Goal: Information Seeking & Learning: Learn about a topic

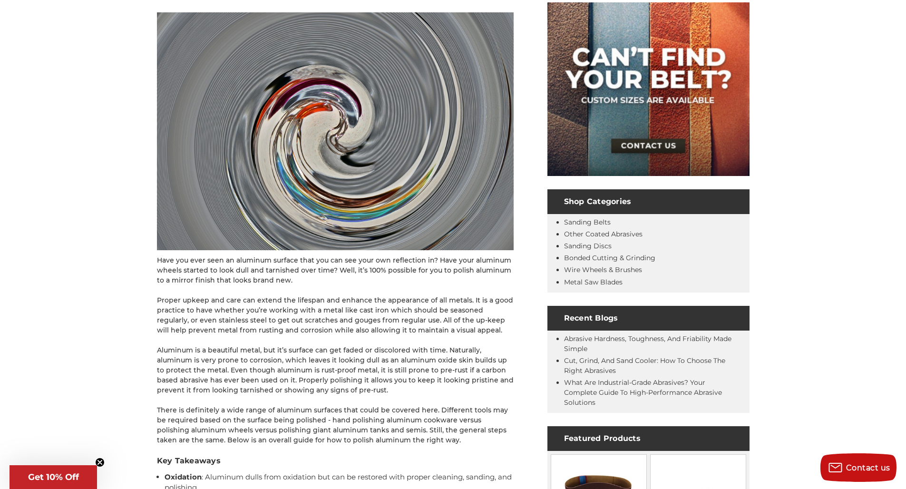
scroll to position [170, 0]
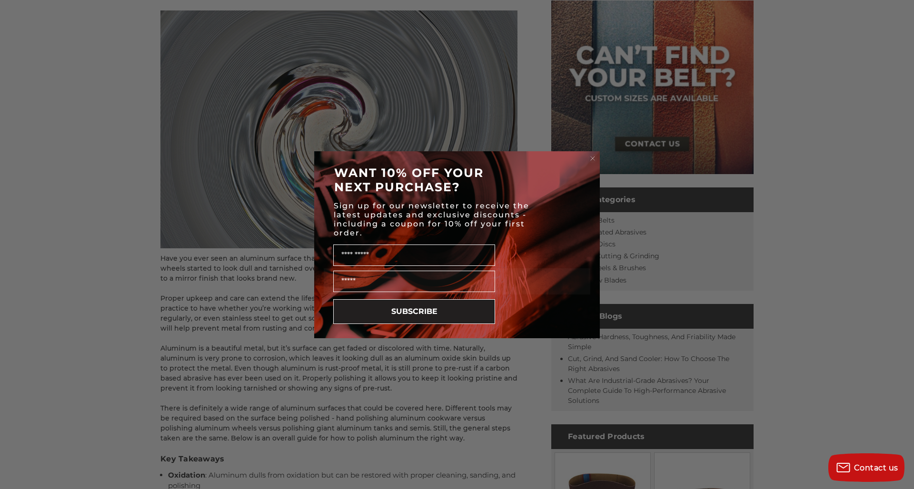
click at [599, 157] on form "WANT 10% OFF YOUR NEXT PURCHASE? Sign up for our newsletter to receive the late…" at bounding box center [456, 244] width 285 height 187
click at [593, 159] on icon "Close dialog" at bounding box center [592, 159] width 4 height 4
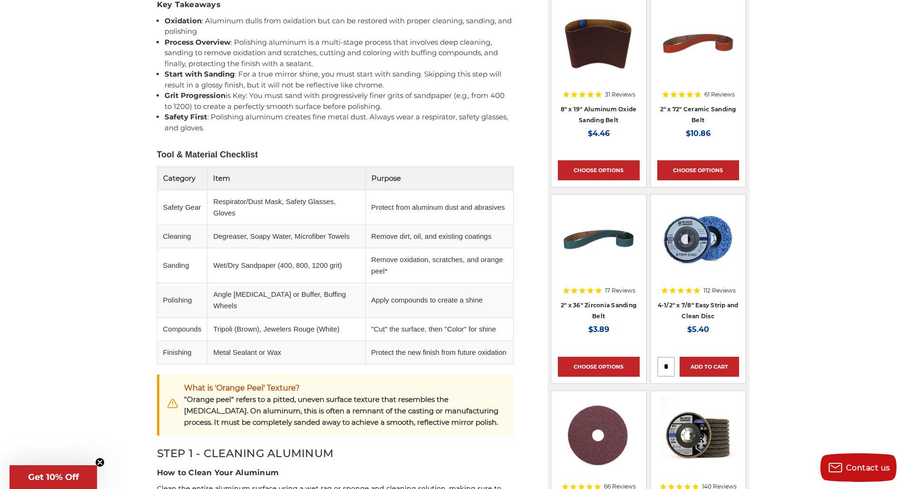
scroll to position [695, 0]
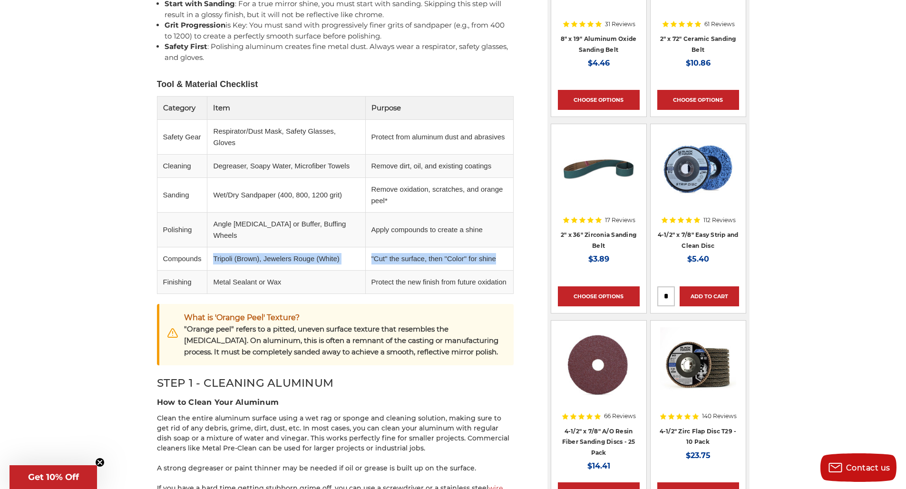
drag, startPoint x: 203, startPoint y: 247, endPoint x: 367, endPoint y: 250, distance: 164.2
click at [367, 250] on tr "Compounds Tripoli (Brown), Jewelers Rouge (White) "Cut" the surface, then "Colo…" at bounding box center [335, 258] width 356 height 23
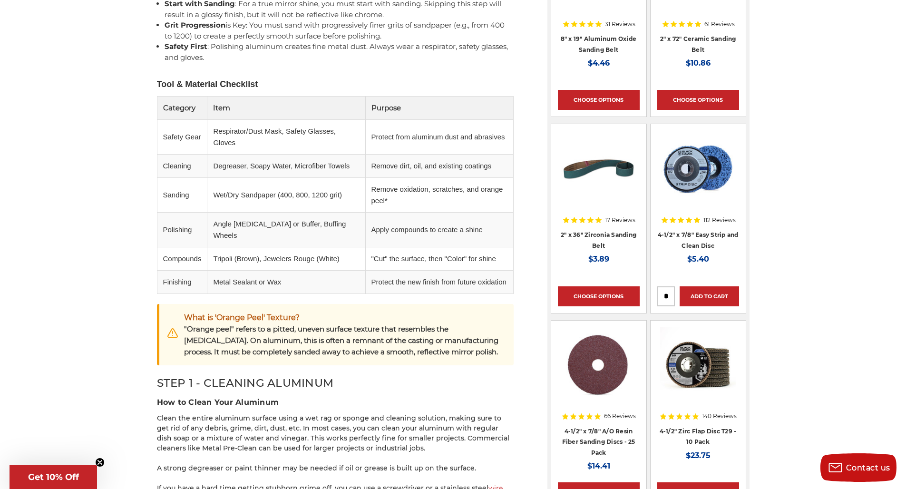
drag, startPoint x: 363, startPoint y: 251, endPoint x: 291, endPoint y: 251, distance: 71.8
click at [357, 251] on tr "Compounds Tripoli (Brown), Jewelers Rouge (White) "Cut" the surface, then "Colo…" at bounding box center [335, 258] width 356 height 23
click at [255, 252] on td "Tripoli (Brown), Jewelers Rouge (White)" at bounding box center [286, 258] width 158 height 23
click at [217, 247] on td "Tripoli (Brown), Jewelers Rouge (White)" at bounding box center [286, 258] width 158 height 23
drag, startPoint x: 307, startPoint y: 239, endPoint x: 296, endPoint y: 240, distance: 11.0
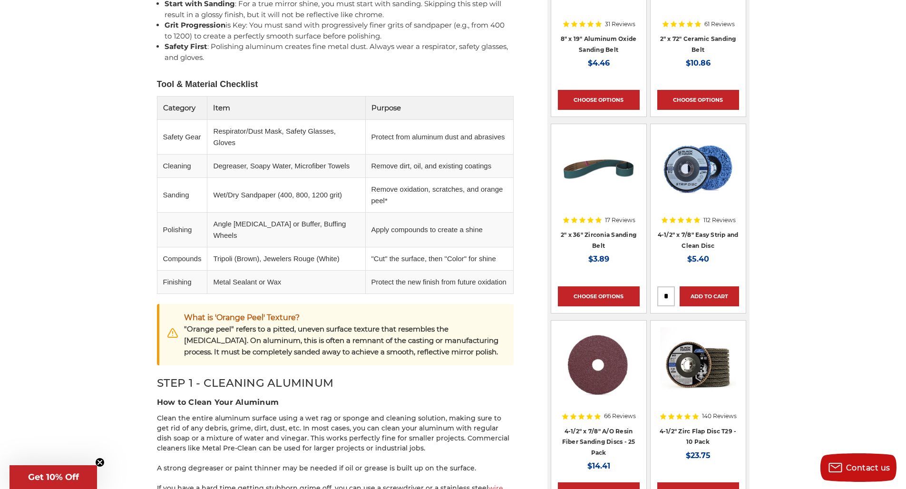
click at [306, 247] on td "Tripoli (Brown), Jewelers Rouge (White)" at bounding box center [286, 258] width 158 height 23
drag, startPoint x: 215, startPoint y: 194, endPoint x: 349, endPoint y: 193, distance: 134.2
click at [364, 192] on tr "Sanding Wet/Dry Sandpaper (400, 800, 1200 grit) Remove oxidation, scratches, an…" at bounding box center [335, 194] width 356 height 35
drag, startPoint x: 282, startPoint y: 200, endPoint x: 255, endPoint y: 200, distance: 27.1
click at [282, 200] on td "Wet/Dry Sandpaper (400, 800, 1200 grit)" at bounding box center [286, 194] width 158 height 35
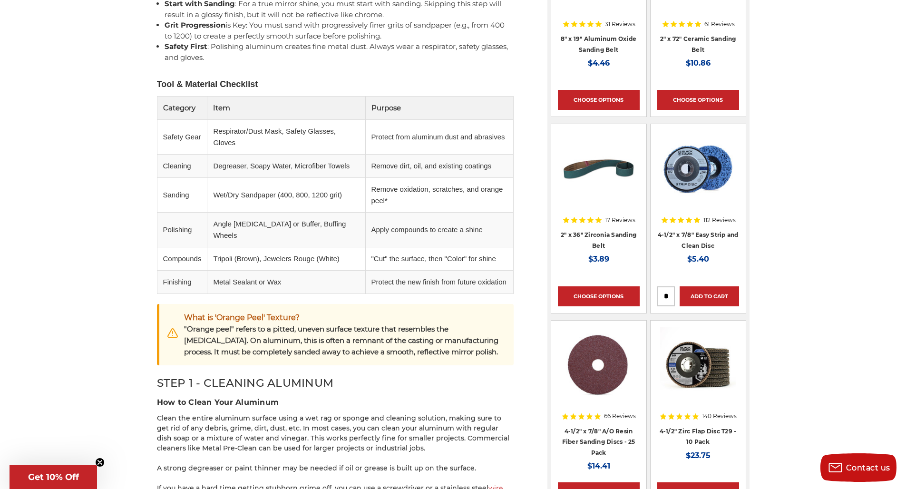
click at [298, 193] on td "Wet/Dry Sandpaper (400, 800, 1200 grit)" at bounding box center [286, 194] width 158 height 35
drag, startPoint x: 298, startPoint y: 193, endPoint x: 272, endPoint y: 193, distance: 26.2
click at [296, 193] on td "Wet/Dry Sandpaper (400, 800, 1200 grit)" at bounding box center [286, 194] width 158 height 35
click at [239, 170] on td "Degreaser, Soapy Water, Microfiber Towels" at bounding box center [286, 165] width 158 height 23
click at [424, 181] on td "Remove oxidation, scratches, and orange peel*" at bounding box center [439, 194] width 148 height 35
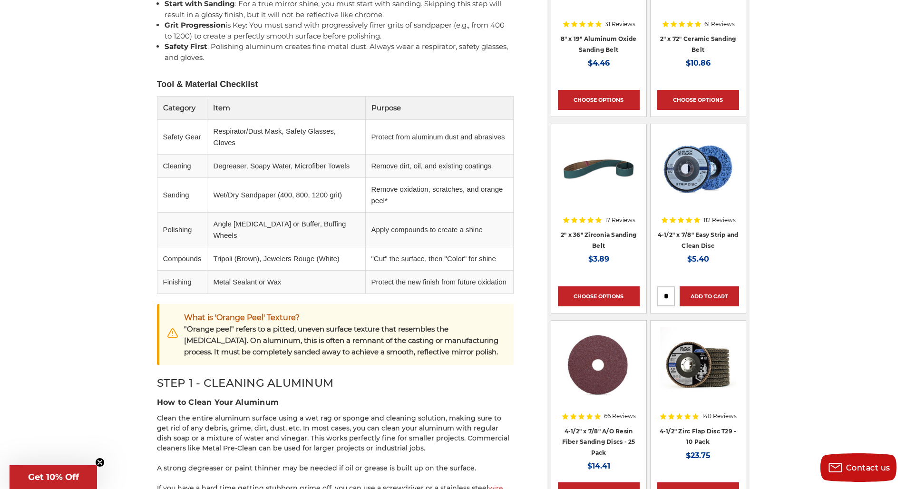
click at [268, 196] on td "Wet/Dry Sandpaper (400, 800, 1200 grit)" at bounding box center [286, 194] width 158 height 35
click at [300, 193] on td "Wet/Dry Sandpaper (400, 800, 1200 grit)" at bounding box center [286, 194] width 158 height 35
click at [285, 193] on td "Wet/Dry Sandpaper (400, 800, 1200 grit)" at bounding box center [286, 194] width 158 height 35
click at [306, 193] on td "Wet/Dry Sandpaper (400, 800, 1200 grit)" at bounding box center [286, 194] width 158 height 35
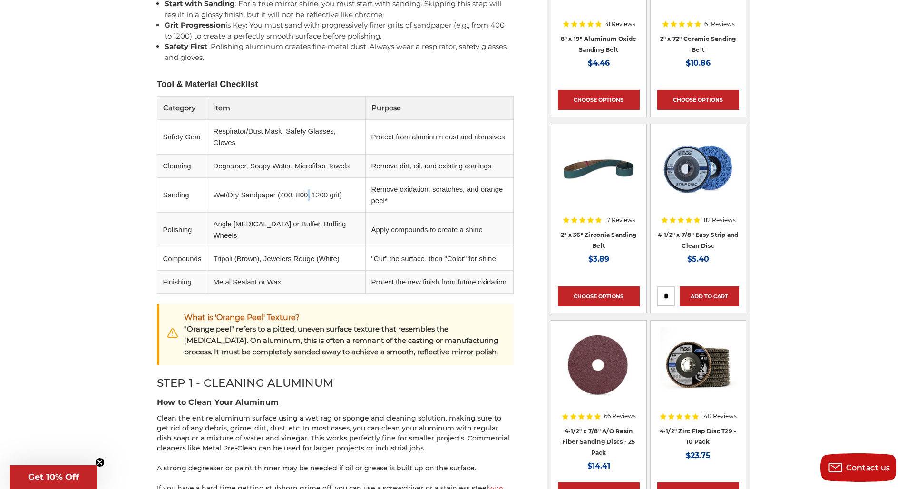
click at [306, 193] on td "Wet/Dry Sandpaper (400, 800, 1200 grit)" at bounding box center [286, 194] width 158 height 35
drag, startPoint x: 325, startPoint y: 189, endPoint x: 274, endPoint y: 189, distance: 51.4
click at [324, 189] on td "Wet/Dry Sandpaper (400, 800, 1200 grit)" at bounding box center [286, 194] width 158 height 35
click at [300, 193] on td "Wet/Dry Sandpaper (400, 800, 1200 grit)" at bounding box center [286, 194] width 158 height 35
click at [283, 194] on td "Wet/Dry Sandpaper (400, 800, 1200 grit)" at bounding box center [286, 194] width 158 height 35
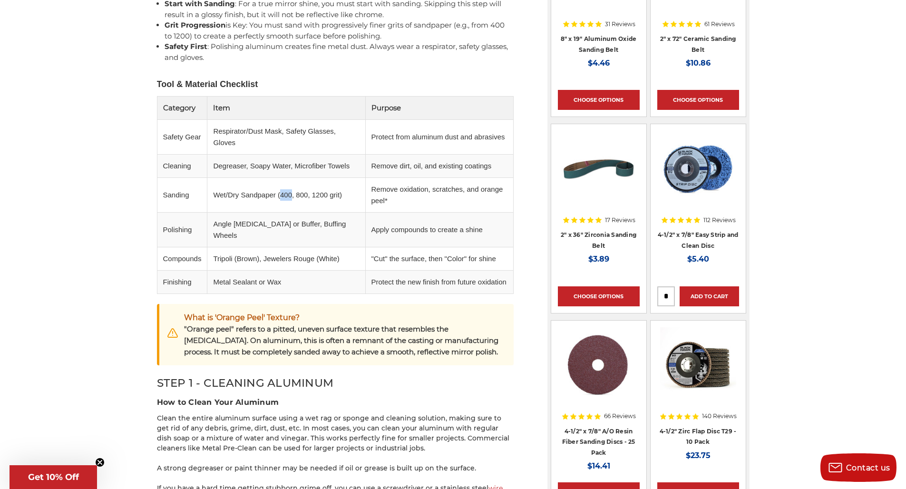
click at [283, 194] on td "Wet/Dry Sandpaper (400, 800, 1200 grit)" at bounding box center [286, 194] width 158 height 35
click at [297, 193] on td "Wet/Dry Sandpaper (400, 800, 1200 grit)" at bounding box center [286, 194] width 158 height 35
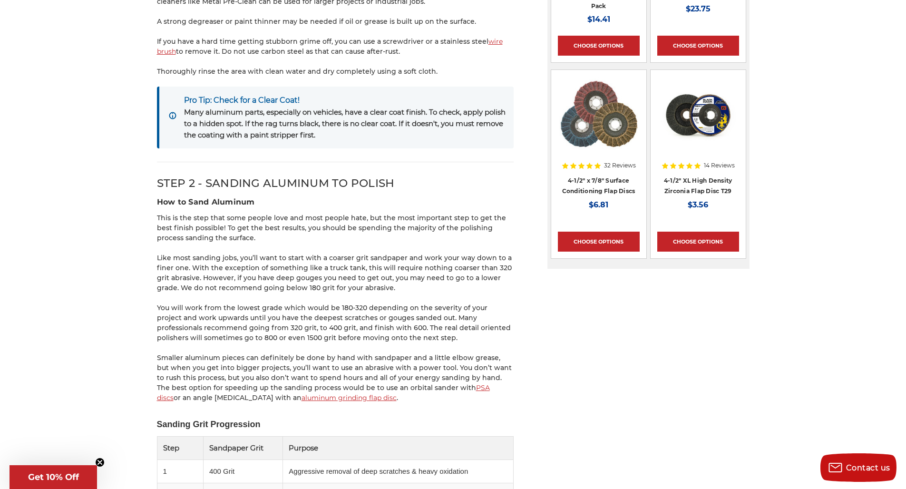
scroll to position [1146, 0]
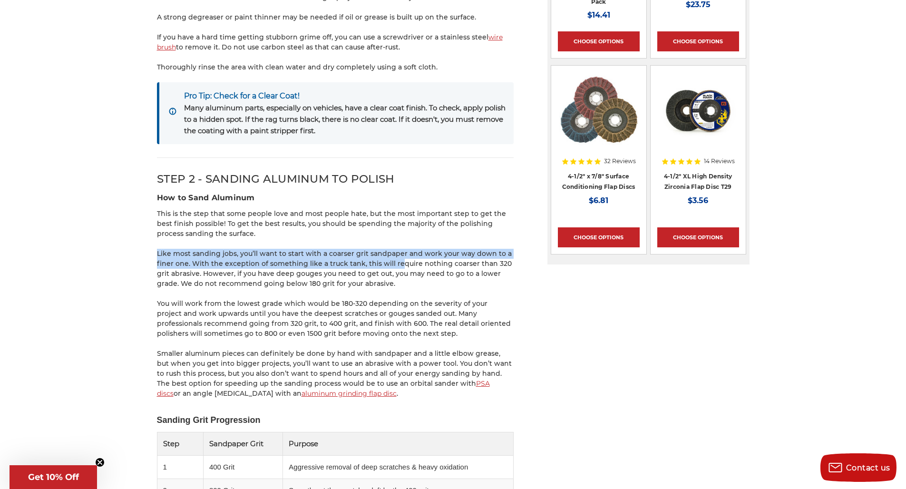
drag, startPoint x: 152, startPoint y: 251, endPoint x: 388, endPoint y: 255, distance: 236.5
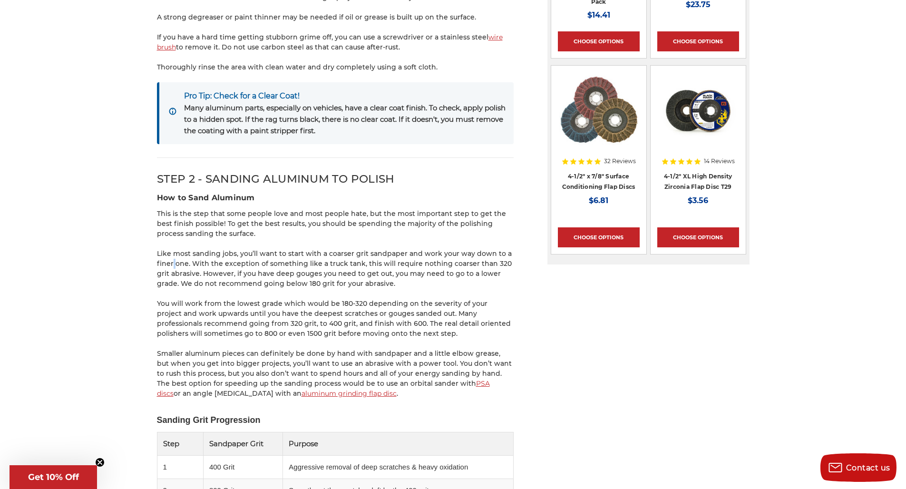
drag, startPoint x: 174, startPoint y: 261, endPoint x: 221, endPoint y: 265, distance: 46.9
click at [178, 262] on p "Like most sanding jobs, you’ll want to start with a coarser grit sandpaper and …" at bounding box center [335, 269] width 357 height 40
click at [182, 261] on p "Like most sanding jobs, you’ll want to start with a coarser grit sandpaper and …" at bounding box center [335, 269] width 357 height 40
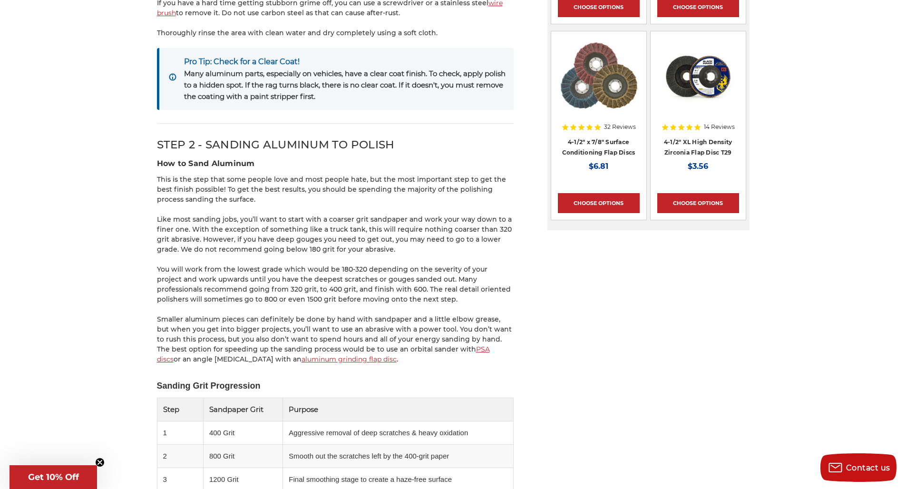
scroll to position [1211, 0]
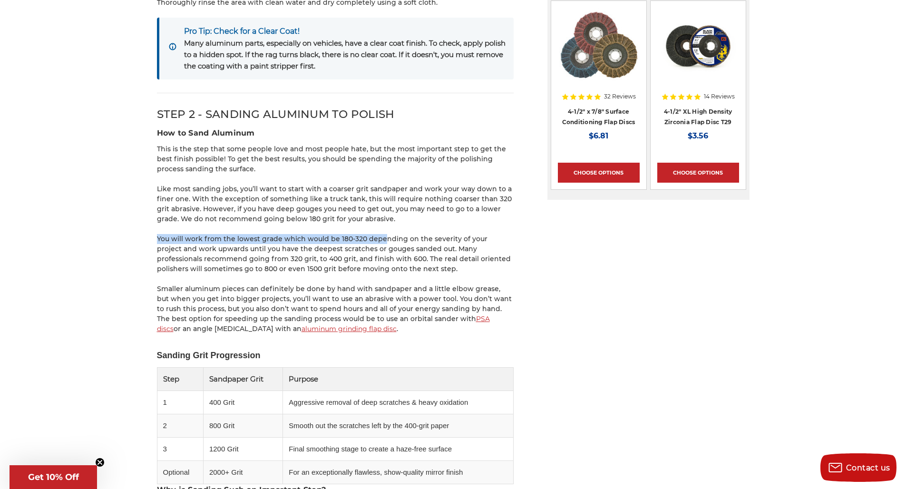
drag, startPoint x: 138, startPoint y: 236, endPoint x: 382, endPoint y: 236, distance: 243.6
click at [379, 237] on p "You will work from the lowest grade which would be 180-320 depending on the sev…" at bounding box center [335, 254] width 357 height 40
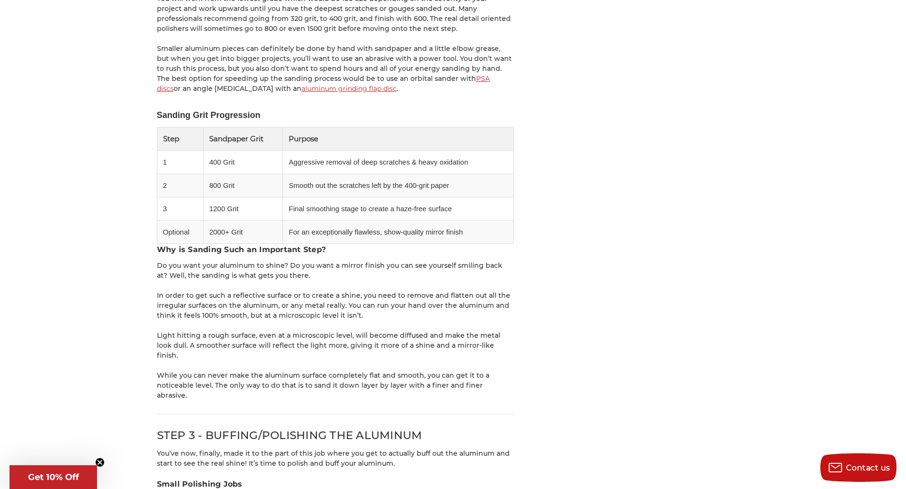
scroll to position [1531, 0]
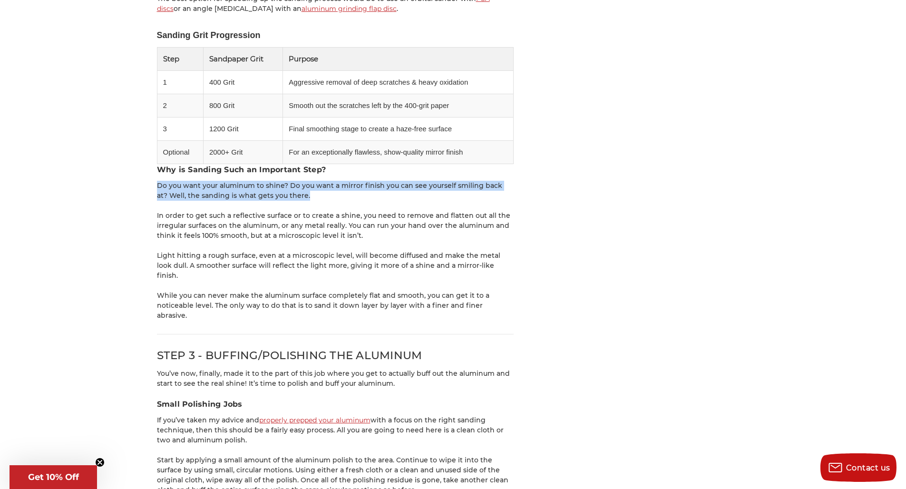
drag, startPoint x: 171, startPoint y: 181, endPoint x: 311, endPoint y: 191, distance: 139.8
click at [312, 191] on div "home blog how to polish aluminum - a beginner’s guide How to Polish Aluminum - …" at bounding box center [453, 302] width 673 height 3458
drag, startPoint x: 305, startPoint y: 190, endPoint x: 246, endPoint y: 183, distance: 59.8
click at [305, 190] on p "Do you want your aluminum to shine? Do you want a mirror finish you can see you…" at bounding box center [335, 191] width 357 height 20
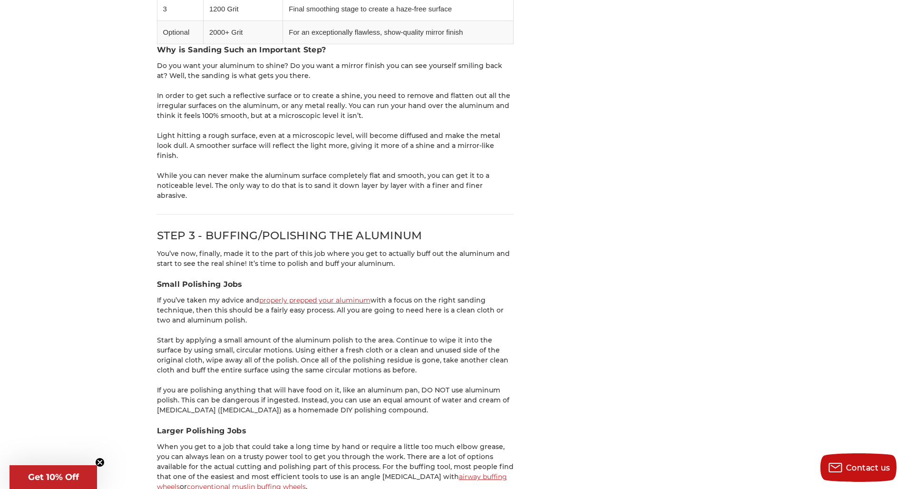
scroll to position [1669, 0]
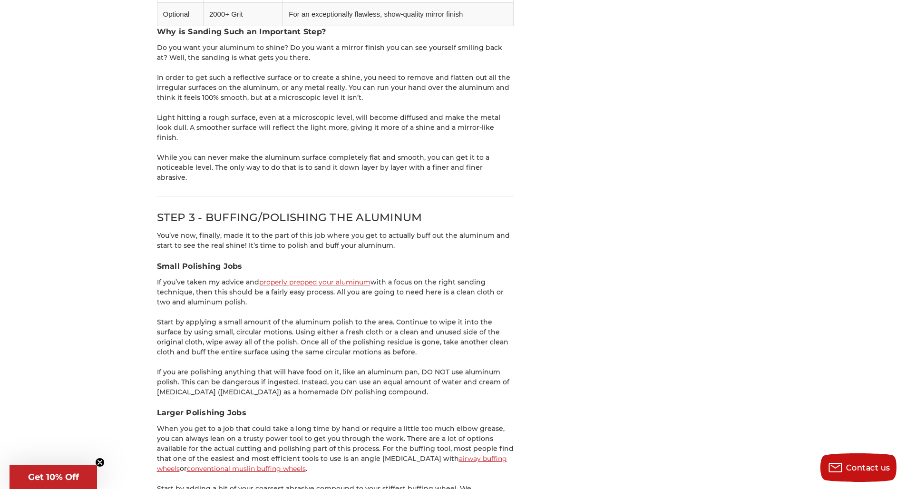
click at [280, 278] on link "properly prepped your aluminum" at bounding box center [314, 282] width 111 height 9
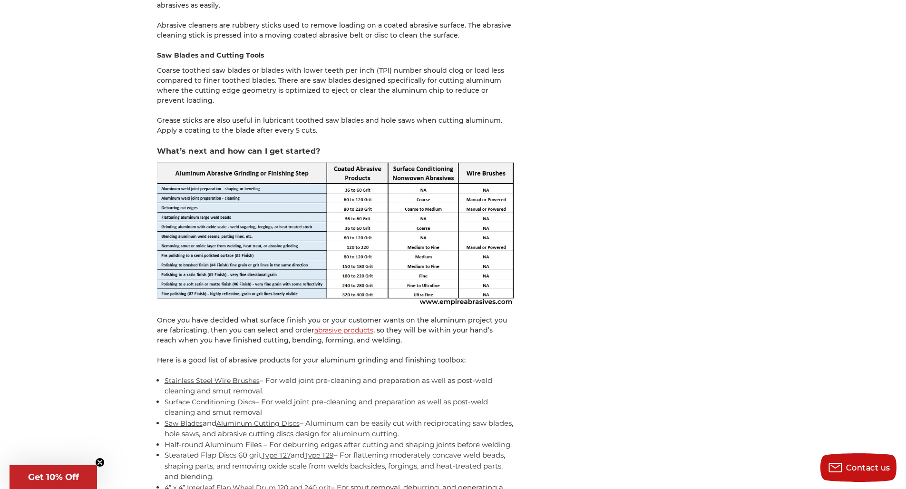
scroll to position [8621, 0]
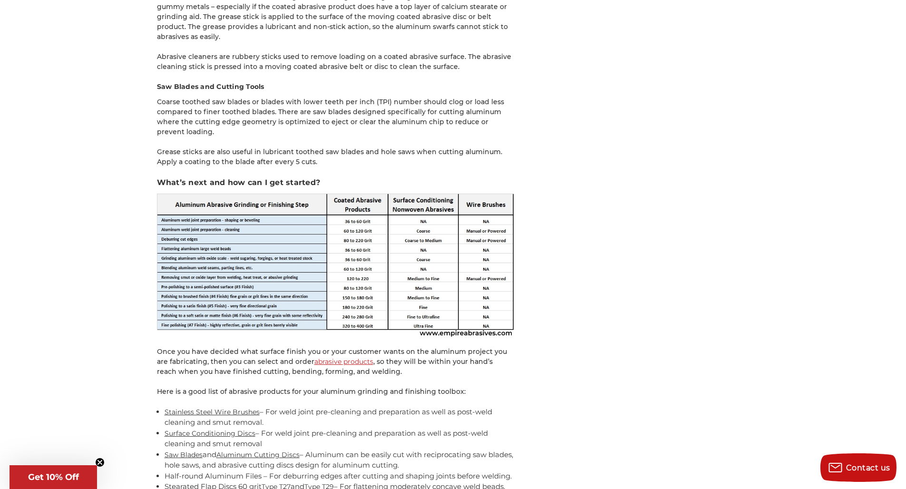
click at [242, 194] on img at bounding box center [335, 265] width 357 height 143
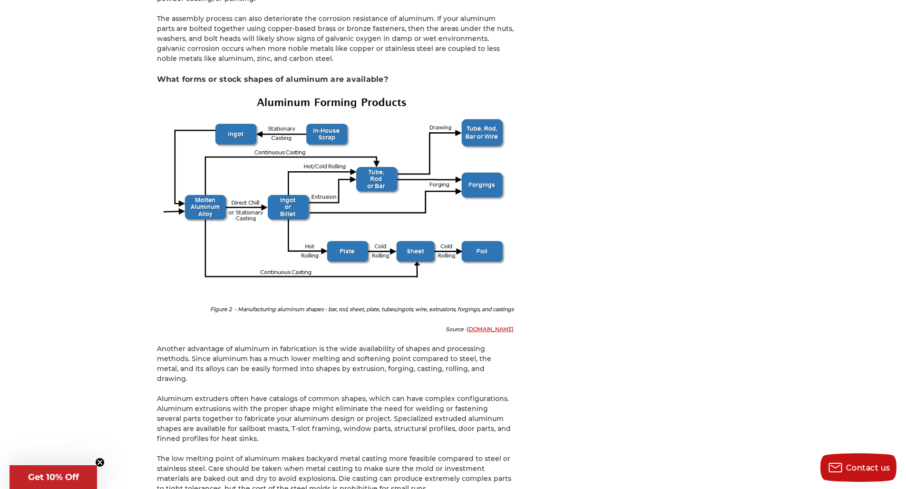
scroll to position [2204, 0]
